Goal: Navigation & Orientation: Find specific page/section

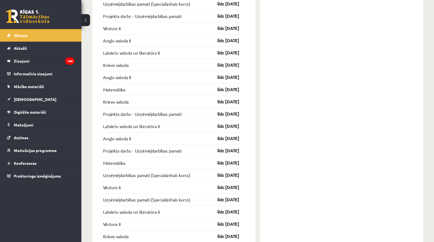
scroll to position [646, 0]
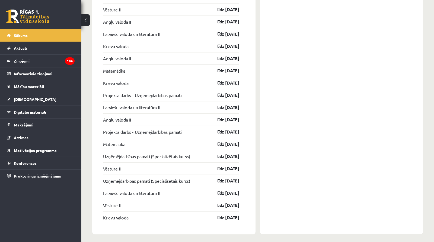
click at [161, 132] on link "Projekta darbs - Uzņēmējdarbības pamati" at bounding box center [142, 131] width 78 height 7
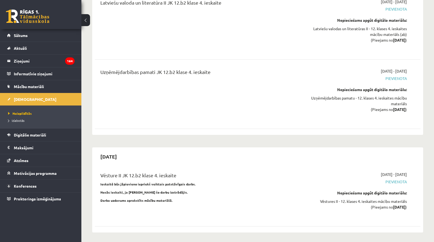
scroll to position [3019, 0]
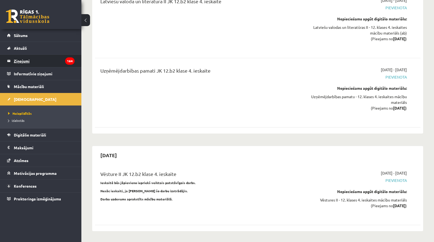
click at [26, 60] on legend "Ziņojumi 164" at bounding box center [44, 61] width 61 height 12
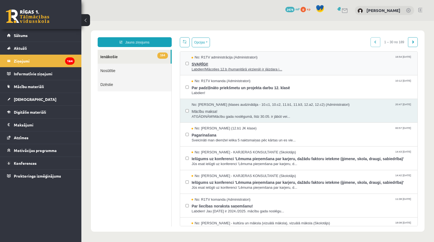
click at [202, 64] on span "SVARĪGI!" at bounding box center [302, 63] width 221 height 7
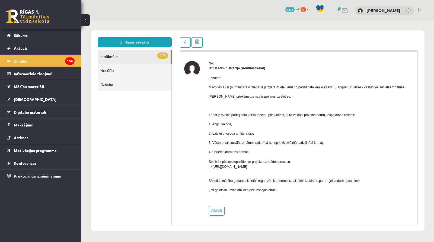
scroll to position [18, 0]
click at [28, 89] on link "Mācību materiāli" at bounding box center [41, 86] width 68 height 12
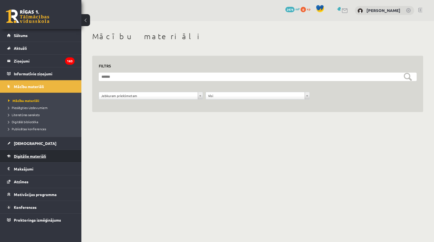
click at [24, 157] on link "Digitālie materiāli" at bounding box center [41, 156] width 68 height 12
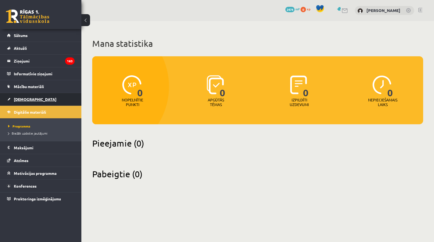
click at [16, 98] on span "[DEMOGRAPHIC_DATA]" at bounding box center [35, 99] width 43 height 5
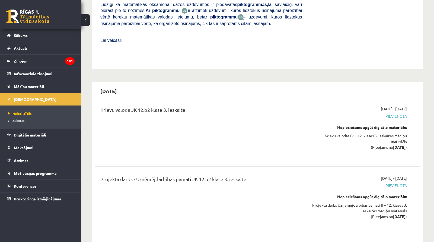
scroll to position [2037, 0]
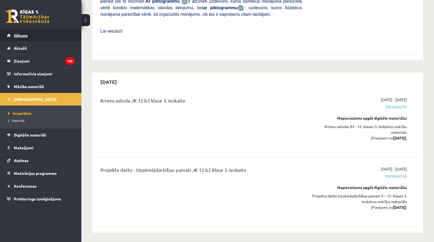
click at [24, 32] on link "Sākums" at bounding box center [41, 35] width 68 height 12
